Goal: Task Accomplishment & Management: Complete application form

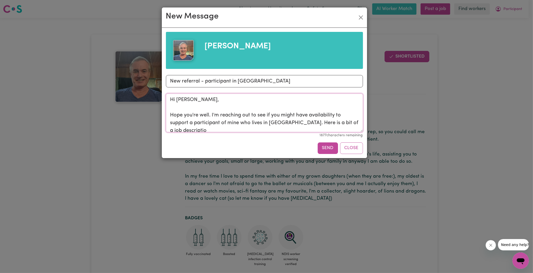
scroll to position [2, 0]
paste textarea "We are seeking a reliable, respectful, and professional Support Worker for a on…"
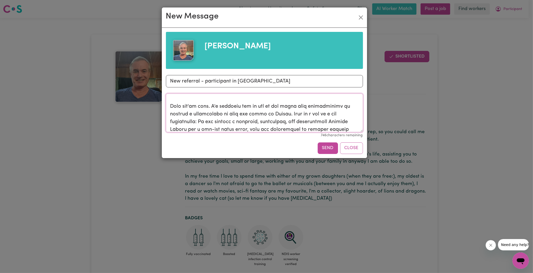
scroll to position [0, 0]
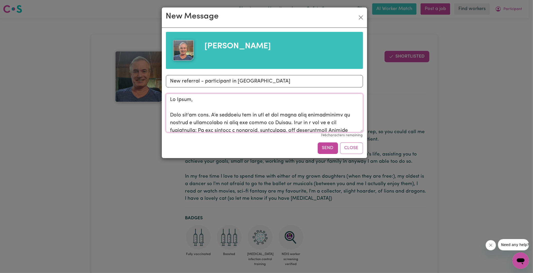
click at [291, 124] on textarea "Message" at bounding box center [264, 113] width 197 height 39
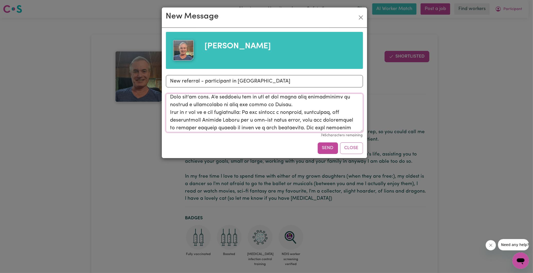
scroll to position [31, 0]
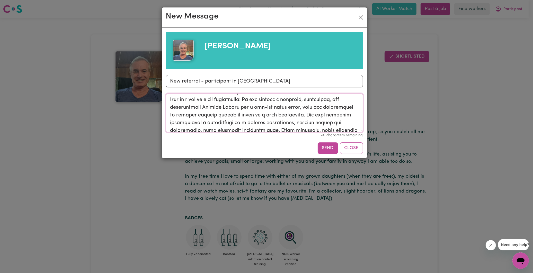
drag, startPoint x: 246, startPoint y: 109, endPoint x: 290, endPoint y: 114, distance: 43.8
click at [290, 114] on textarea "Message" at bounding box center [264, 113] width 197 height 39
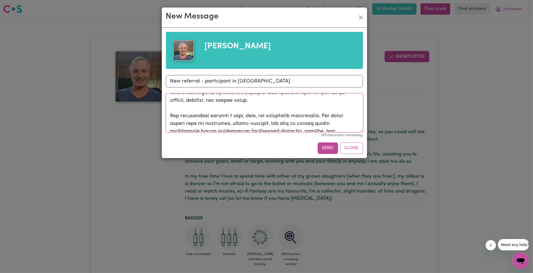
scroll to position [64, 0]
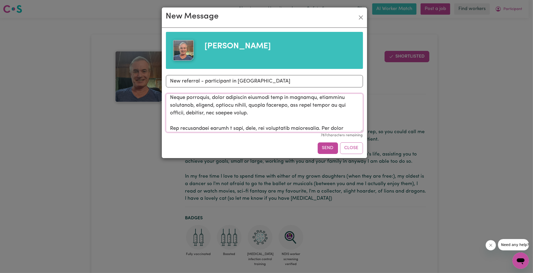
drag, startPoint x: 213, startPoint y: 115, endPoint x: 311, endPoint y: 116, distance: 97.8
click at [311, 116] on textarea "Message" at bounding box center [264, 113] width 197 height 39
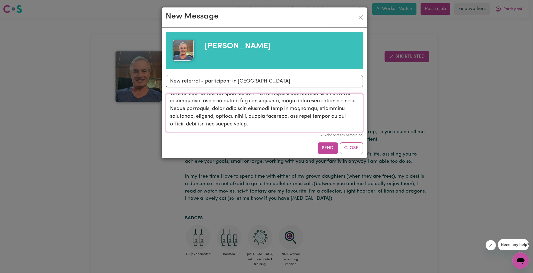
scroll to position [35, 0]
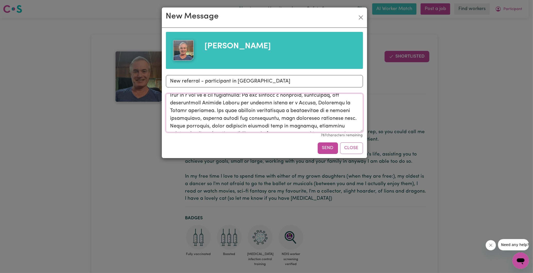
click at [253, 112] on textarea "Message" at bounding box center [264, 113] width 197 height 39
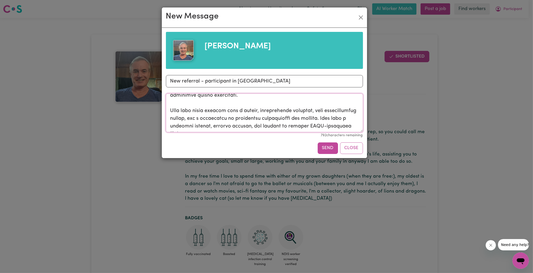
scroll to position [143, 0]
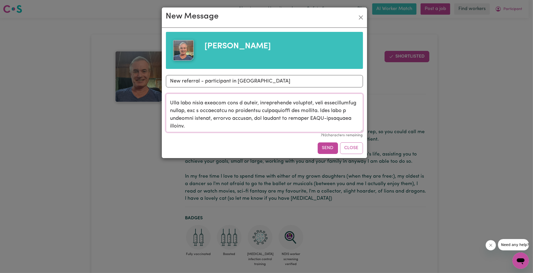
click at [252, 128] on textarea "Message" at bounding box center [264, 113] width 197 height 39
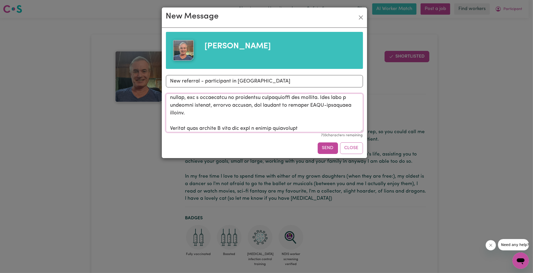
click at [258, 127] on textarea "Message" at bounding box center [264, 113] width 197 height 39
click at [299, 129] on textarea "Message" at bounding box center [264, 113] width 197 height 39
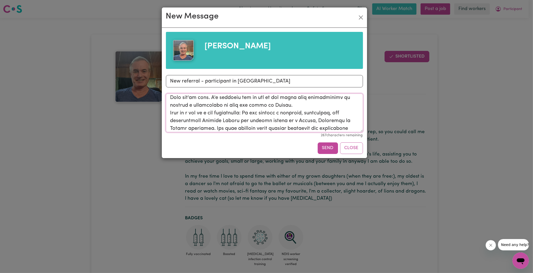
scroll to position [25, 0]
click at [342, 114] on textarea "Message" at bounding box center [264, 113] width 197 height 39
drag, startPoint x: 250, startPoint y: 120, endPoint x: 271, endPoint y: 120, distance: 21.4
click at [271, 120] on textarea "Message" at bounding box center [264, 113] width 197 height 39
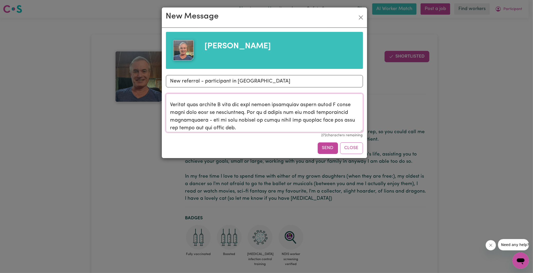
scroll to position [186, 0]
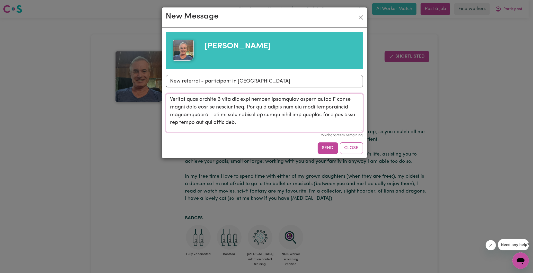
drag, startPoint x: 245, startPoint y: 107, endPoint x: 255, endPoint y: 120, distance: 16.2
click at [255, 120] on textarea "Message" at bounding box center [264, 113] width 197 height 39
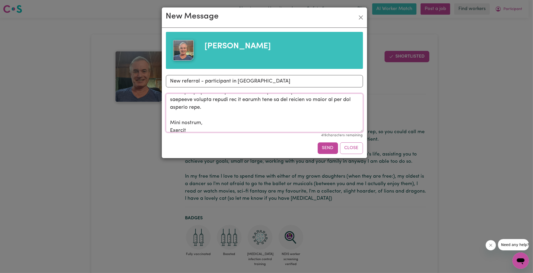
scroll to position [228, 0]
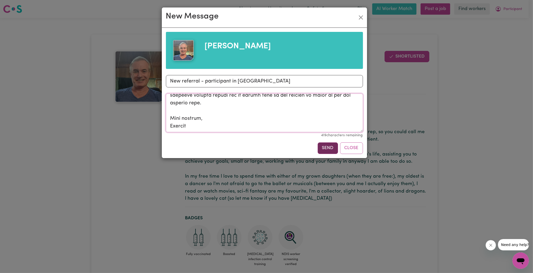
type textarea "Hi David, Hope you're well. I'm reaching out to see if you might have availabil…"
click at [327, 147] on button "Send" at bounding box center [328, 148] width 20 height 11
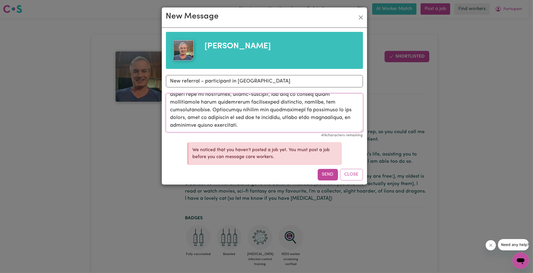
scroll to position [0, 0]
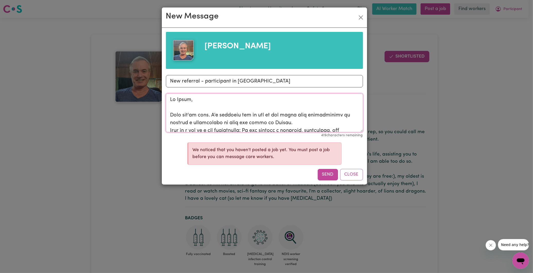
drag, startPoint x: 192, startPoint y: 127, endPoint x: 164, endPoint y: 76, distance: 57.6
click at [164, 76] on div "David Subject New referral - participant in Bowden Message 419 characters remai…" at bounding box center [264, 106] width 205 height 157
click at [350, 178] on button "Close" at bounding box center [351, 174] width 23 height 11
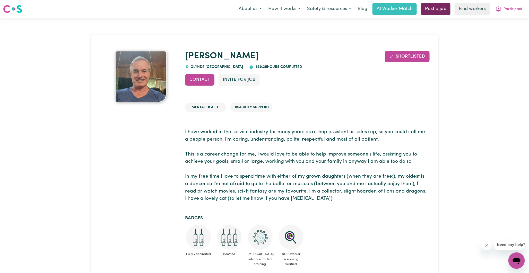
click at [434, 13] on link "Post a job" at bounding box center [436, 8] width 30 height 11
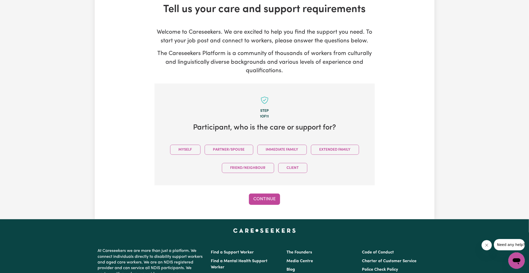
scroll to position [112, 0]
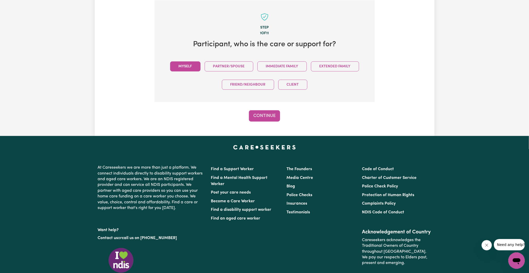
click at [191, 67] on button "Myself" at bounding box center [185, 67] width 30 height 10
click at [269, 116] on button "Continue" at bounding box center [264, 115] width 31 height 11
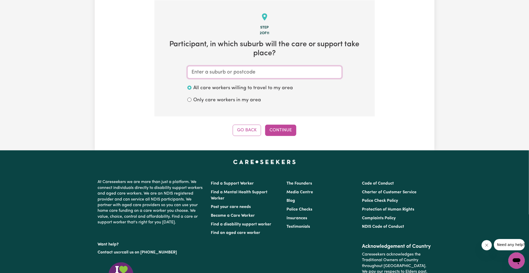
click at [216, 71] on input "text" at bounding box center [264, 72] width 154 height 12
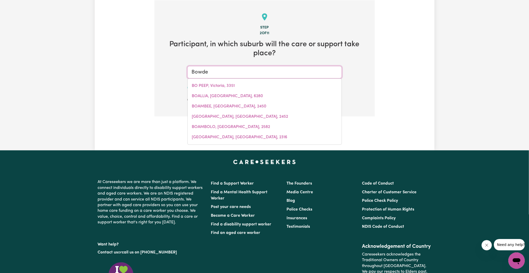
type input "Bowden"
type input "Bowden, South Australia, 5007"
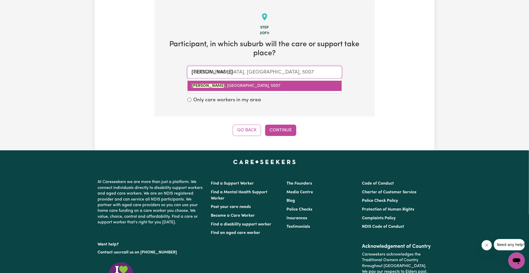
click at [218, 84] on span "BOWDEN , South Australia, 5007" at bounding box center [236, 86] width 89 height 4
type input "BOWDEN, South Australia, 5007"
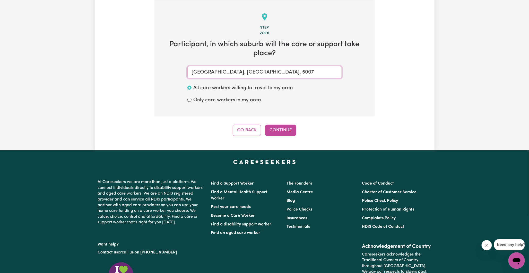
type input "BOWDEN, South Australia, 5007"
click at [210, 101] on label "Only care workers in my area" at bounding box center [228, 100] width 68 height 7
click at [192, 101] on input "Only care workers in my area" at bounding box center [189, 100] width 4 height 4
radio input "true"
click at [206, 90] on label "All care workers willing to travel to my area" at bounding box center [244, 88] width 100 height 7
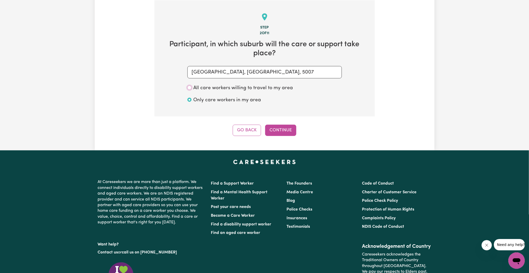
click at [192, 90] on input "All care workers willing to travel to my area" at bounding box center [189, 88] width 4 height 4
radio input "true"
click at [278, 130] on button "Continue" at bounding box center [280, 130] width 31 height 11
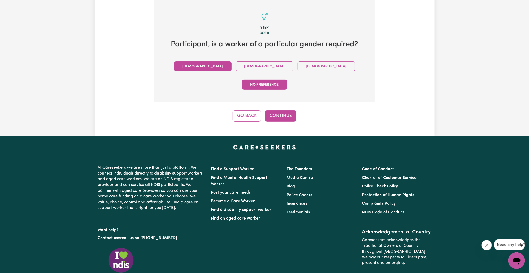
click at [204, 68] on button "Male" at bounding box center [203, 67] width 58 height 10
click at [277, 110] on button "Continue" at bounding box center [280, 115] width 31 height 11
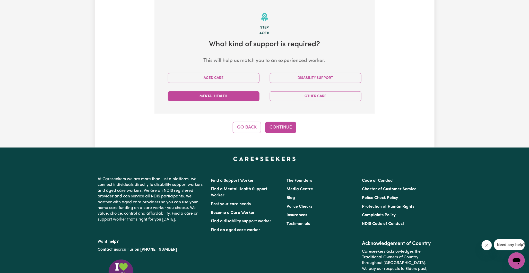
click at [246, 97] on button "Mental Health" at bounding box center [214, 96] width 92 height 10
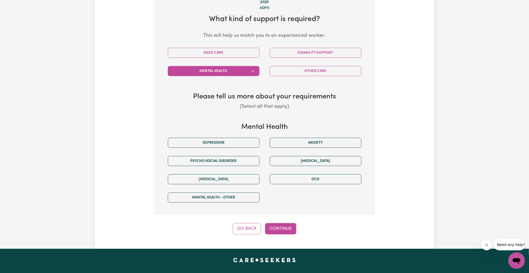
scroll to position [170, 0]
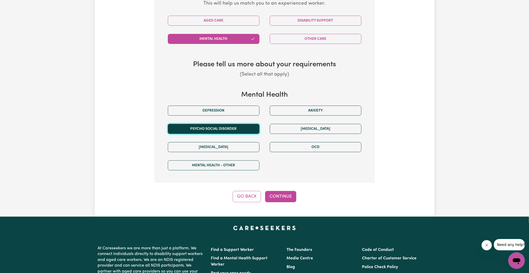
click at [239, 132] on button "Psycho social disorder" at bounding box center [214, 129] width 92 height 10
click at [281, 199] on button "Continue" at bounding box center [280, 196] width 31 height 11
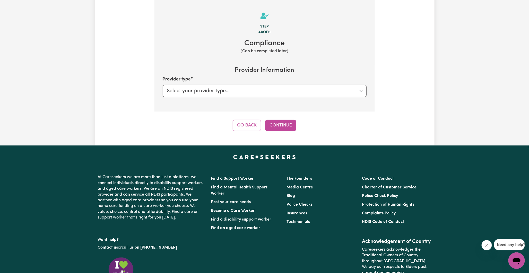
scroll to position [112, 0]
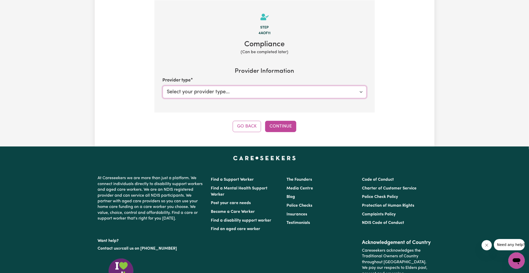
click at [222, 93] on select "Select your provider type... Privately Aged Care / Home Care Package" at bounding box center [265, 92] width 204 height 12
click at [198, 58] on section "Step 4a of 11 Compliance (Can be completed later) Provider Information Provider…" at bounding box center [264, 56] width 220 height 112
click at [276, 125] on button "Continue" at bounding box center [280, 126] width 31 height 11
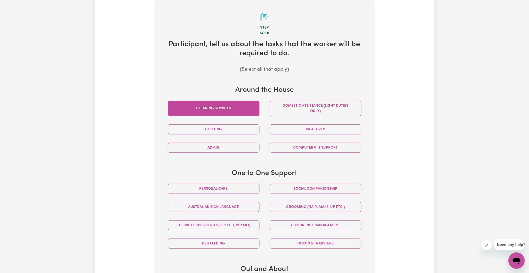
click at [234, 107] on button "Cleaning services" at bounding box center [214, 108] width 92 height 15
click at [287, 108] on button "Domestic assistance (light duties only)" at bounding box center [316, 108] width 92 height 15
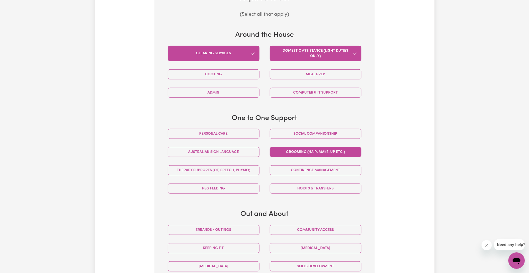
scroll to position [170, 0]
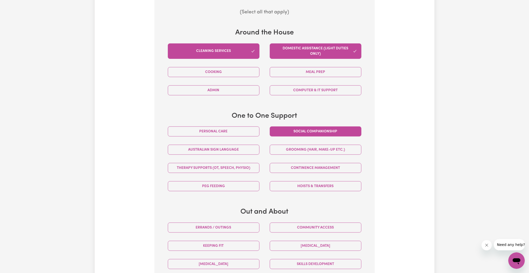
click at [294, 134] on button "Social companionship" at bounding box center [316, 132] width 92 height 10
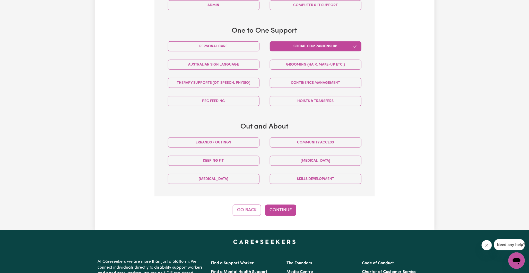
scroll to position [256, 0]
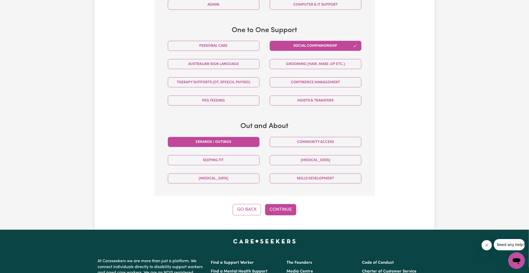
click at [230, 144] on button "Errands / Outings" at bounding box center [214, 142] width 92 height 10
click at [281, 145] on button "Community access" at bounding box center [316, 142] width 92 height 10
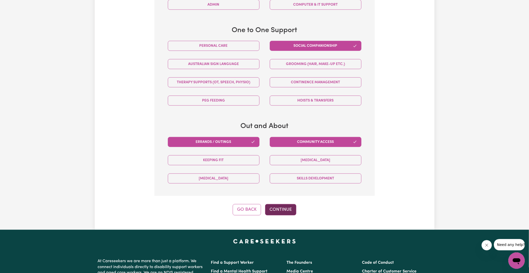
click at [279, 212] on button "Continue" at bounding box center [280, 209] width 31 height 11
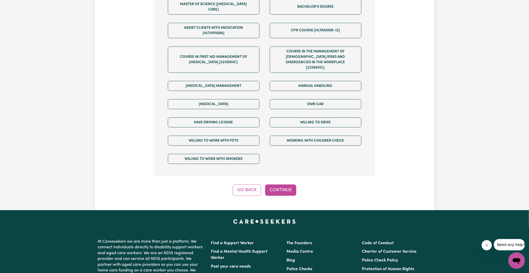
scroll to position [284, 0]
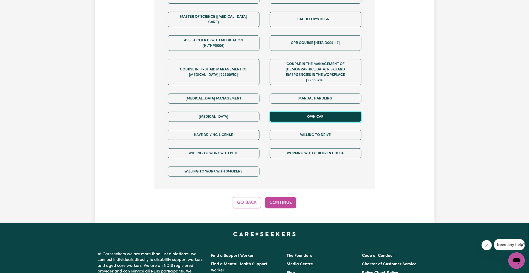
click at [324, 112] on button "Own Car" at bounding box center [316, 117] width 92 height 10
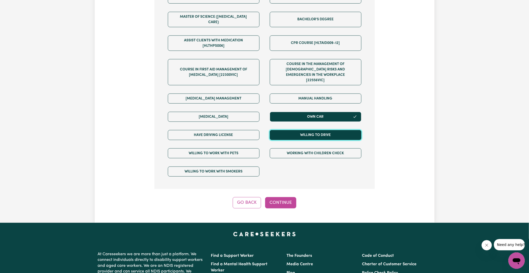
click at [325, 130] on button "Willing to drive" at bounding box center [316, 135] width 92 height 10
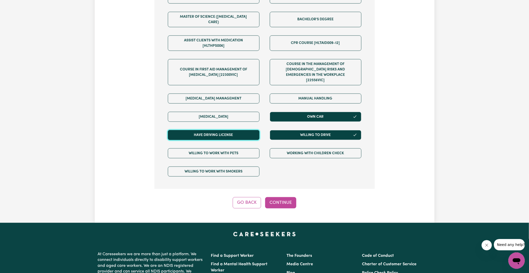
click at [238, 130] on button "Have driving license" at bounding box center [214, 135] width 92 height 10
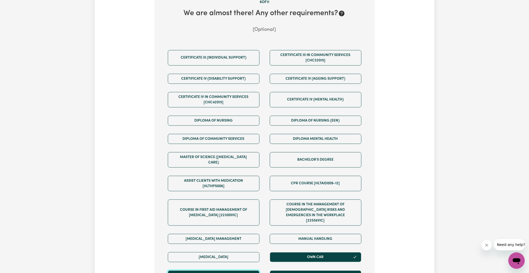
scroll to position [141, 0]
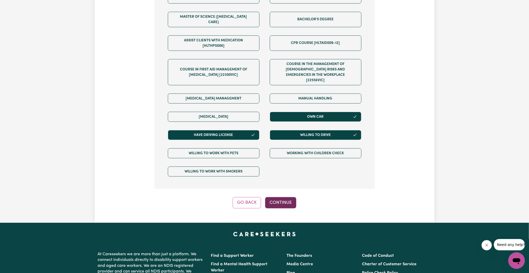
click at [280, 197] on button "Continue" at bounding box center [280, 202] width 31 height 11
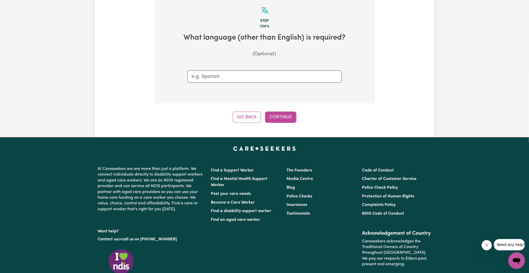
scroll to position [112, 0]
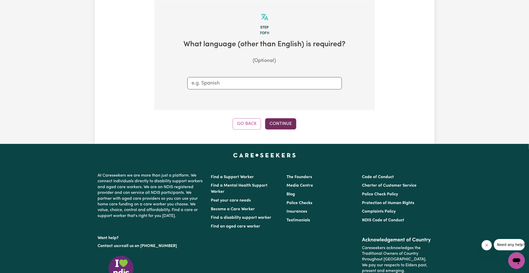
click at [284, 126] on button "Continue" at bounding box center [280, 123] width 31 height 11
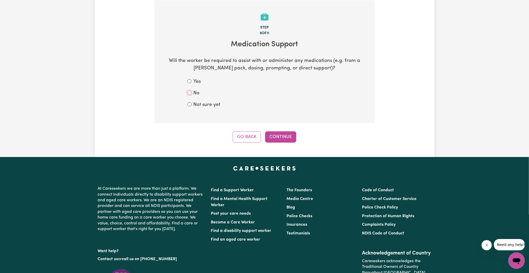
click at [191, 93] on input "No" at bounding box center [189, 93] width 4 height 4
radio input "true"
click at [277, 137] on button "Continue" at bounding box center [280, 137] width 31 height 11
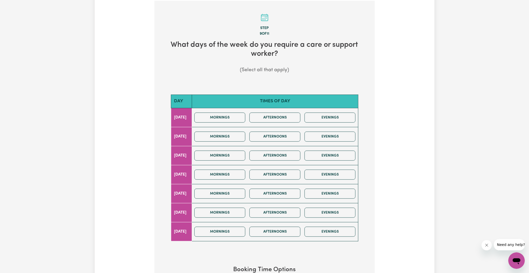
scroll to position [114, 0]
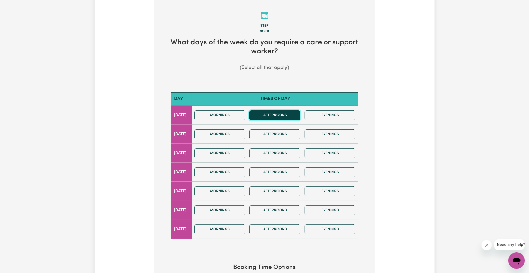
click at [278, 117] on button "Afternoons" at bounding box center [274, 115] width 51 height 10
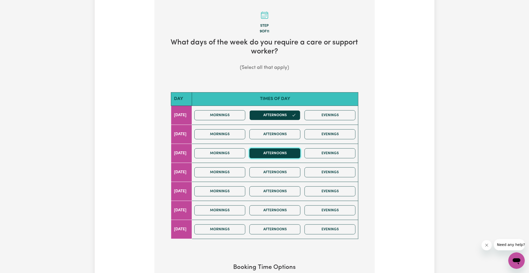
click at [280, 152] on button "Afternoons" at bounding box center [274, 154] width 51 height 10
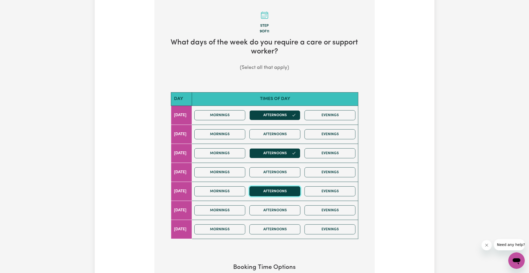
click at [275, 193] on button "Afternoons" at bounding box center [274, 192] width 51 height 10
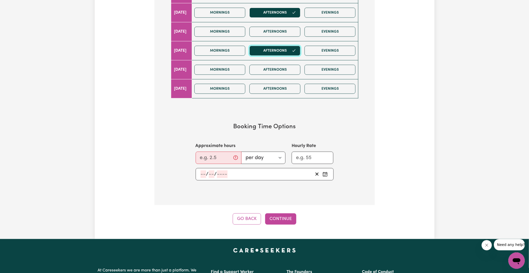
scroll to position [257, 0]
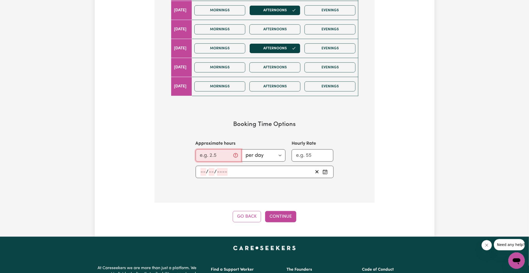
click at [214, 156] on input "Approximate hours" at bounding box center [219, 156] width 46 height 12
type input "2"
click at [289, 189] on section "Step 9 of 11 What days of the week do you require a care or support worker? (Se…" at bounding box center [264, 29] width 220 height 348
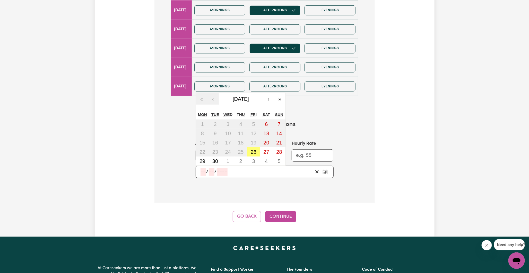
click at [211, 172] on input "number" at bounding box center [212, 172] width 6 height 8
click at [202, 161] on abbr "29" at bounding box center [203, 162] width 6 height 6
type input "2025-09-29"
type input "29"
type input "9"
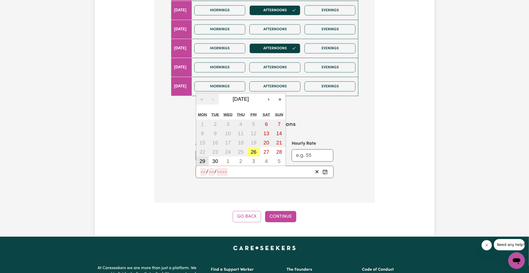
type input "2025"
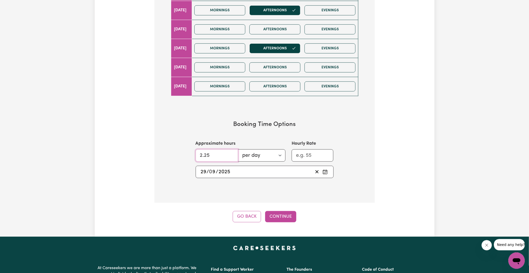
click at [231, 154] on input "2.25" at bounding box center [217, 156] width 42 height 12
click at [232, 154] on input "3.25" at bounding box center [217, 156] width 42 height 12
drag, startPoint x: 211, startPoint y: 157, endPoint x: 182, endPoint y: 159, distance: 29.2
click at [182, 159] on section "Booking Time Options Approximate hours 3.25 per day per week Hourly Rate 2025-0…" at bounding box center [265, 150] width 204 height 74
type input "3"
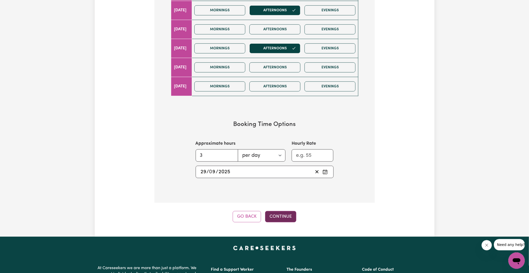
click at [279, 216] on button "Continue" at bounding box center [280, 216] width 31 height 11
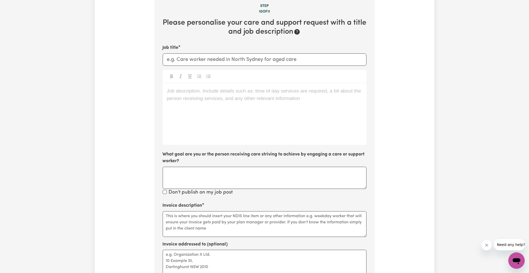
scroll to position [112, 0]
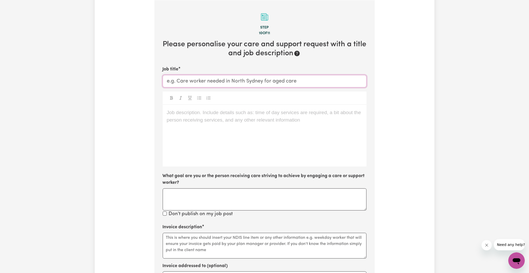
click at [308, 83] on input "Job title" at bounding box center [265, 81] width 204 height 12
type input "Support Worker needed for regular shifts"
click at [223, 120] on div "Job description. Include details such as: time of day services are required, a …" at bounding box center [265, 136] width 204 height 62
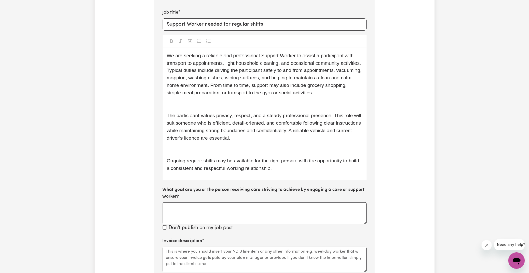
scroll to position [170, 0]
click at [223, 137] on span "The participant values privacy, respect, and a steady professional presence. Th…" at bounding box center [265, 126] width 196 height 28
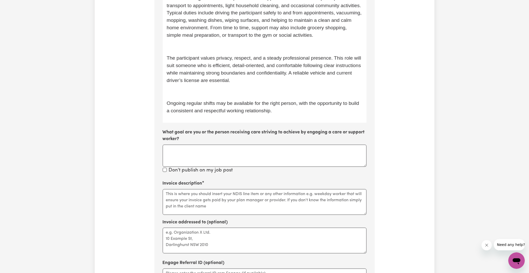
scroll to position [284, 0]
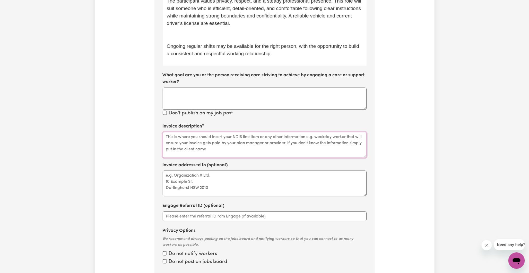
click at [179, 138] on textarea "Invoice description" at bounding box center [265, 145] width 204 height 26
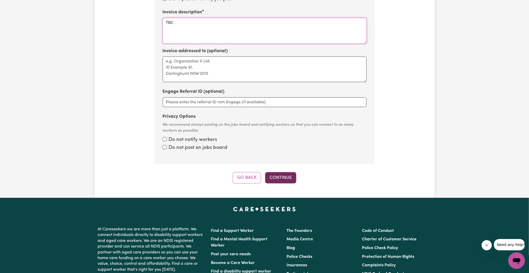
type textarea "TBC"
click at [284, 179] on button "Continue" at bounding box center [280, 177] width 31 height 11
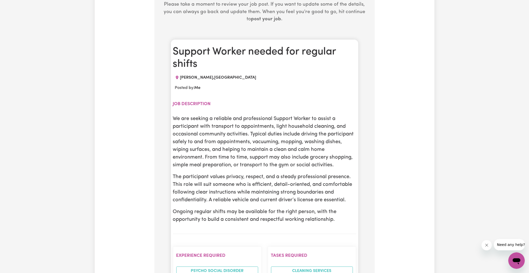
scroll to position [170, 0]
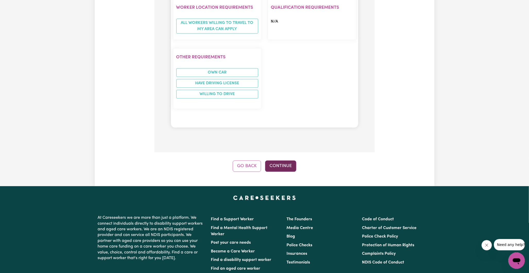
click at [284, 168] on button "Continue" at bounding box center [280, 166] width 31 height 11
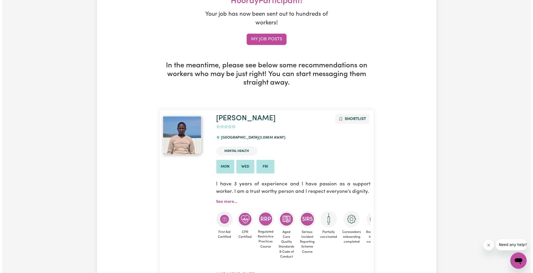
scroll to position [0, 0]
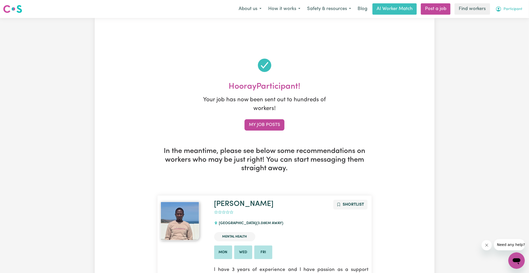
click at [503, 10] on button "Participant" at bounding box center [509, 9] width 34 height 11
click at [500, 20] on link "My Dashboard" at bounding box center [505, 20] width 41 height 10
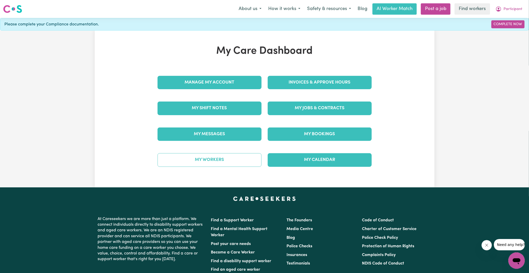
click at [208, 161] on link "My Workers" at bounding box center [210, 159] width 104 height 13
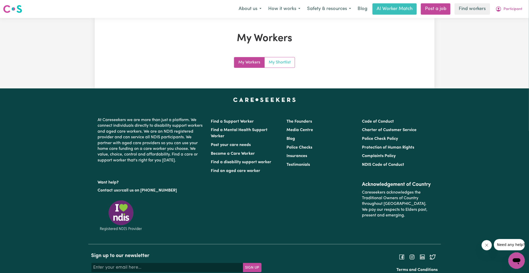
click at [279, 63] on link "My Shortlist" at bounding box center [280, 62] width 30 height 10
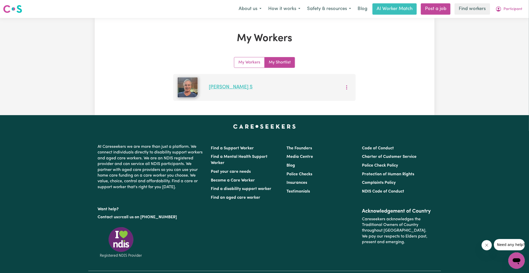
click at [219, 86] on link "David S" at bounding box center [231, 87] width 44 height 5
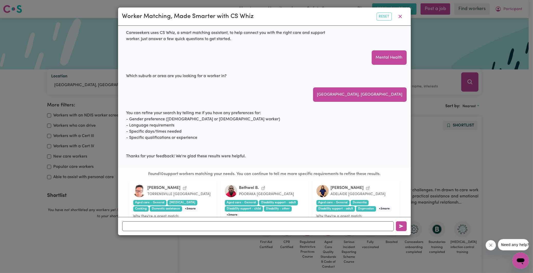
scroll to position [254, 0]
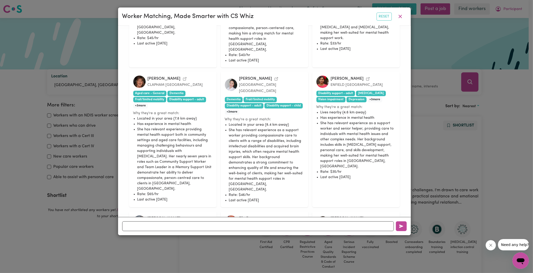
click at [183, 217] on icon "View David S.'s profile" at bounding box center [185, 219] width 4 height 4
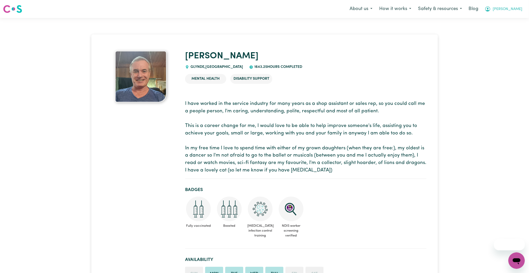
click at [513, 10] on span "[PERSON_NAME]" at bounding box center [508, 9] width 30 height 6
click at [503, 22] on link "My SC Dashboard" at bounding box center [505, 20] width 41 height 10
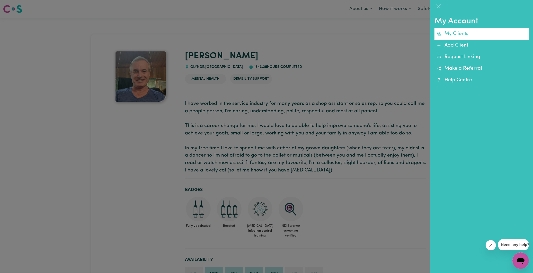
click at [461, 34] on link "My Clients" at bounding box center [482, 34] width 94 height 12
